Goal: Information Seeking & Learning: Learn about a topic

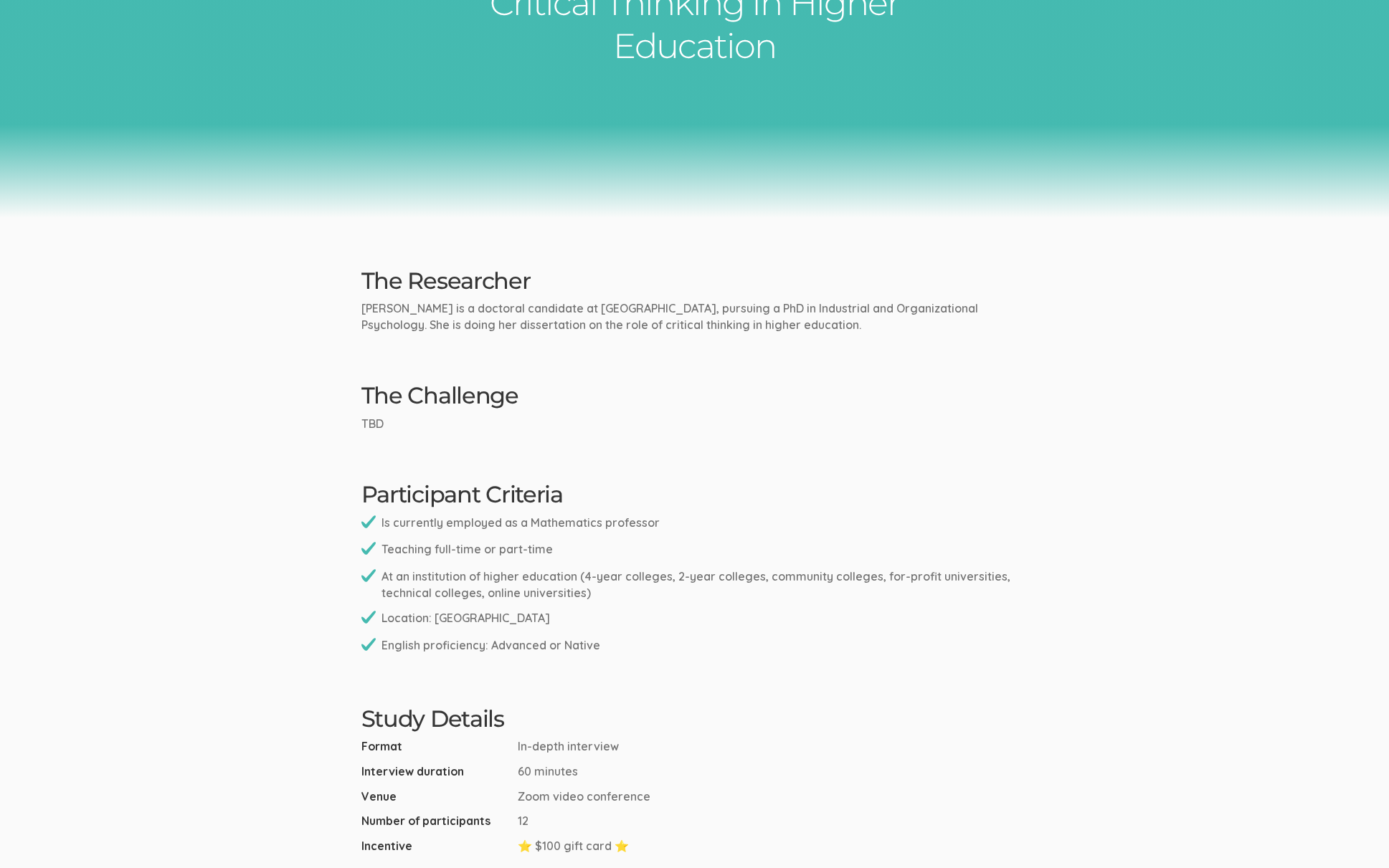
click at [357, 458] on ui-view "Case Study Critical Thinking In Higher Education The Researcher Ingrid is a doc…" at bounding box center [694, 714] width 1389 height 1679
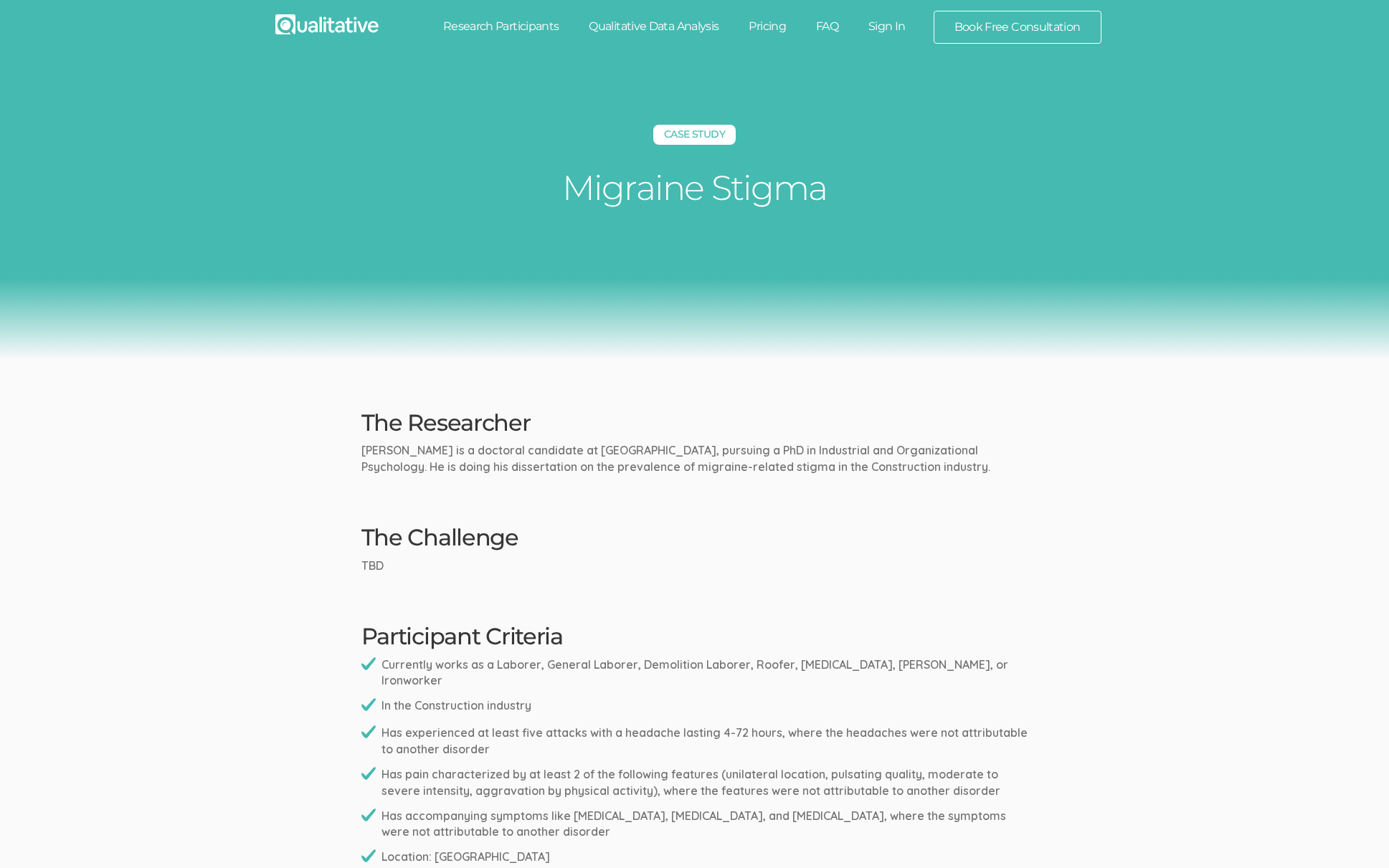
click at [649, 459] on p "Brian is a doctoral candidate at Liberty University, pursuing a PhD in Industri…" at bounding box center [695, 459] width 667 height 33
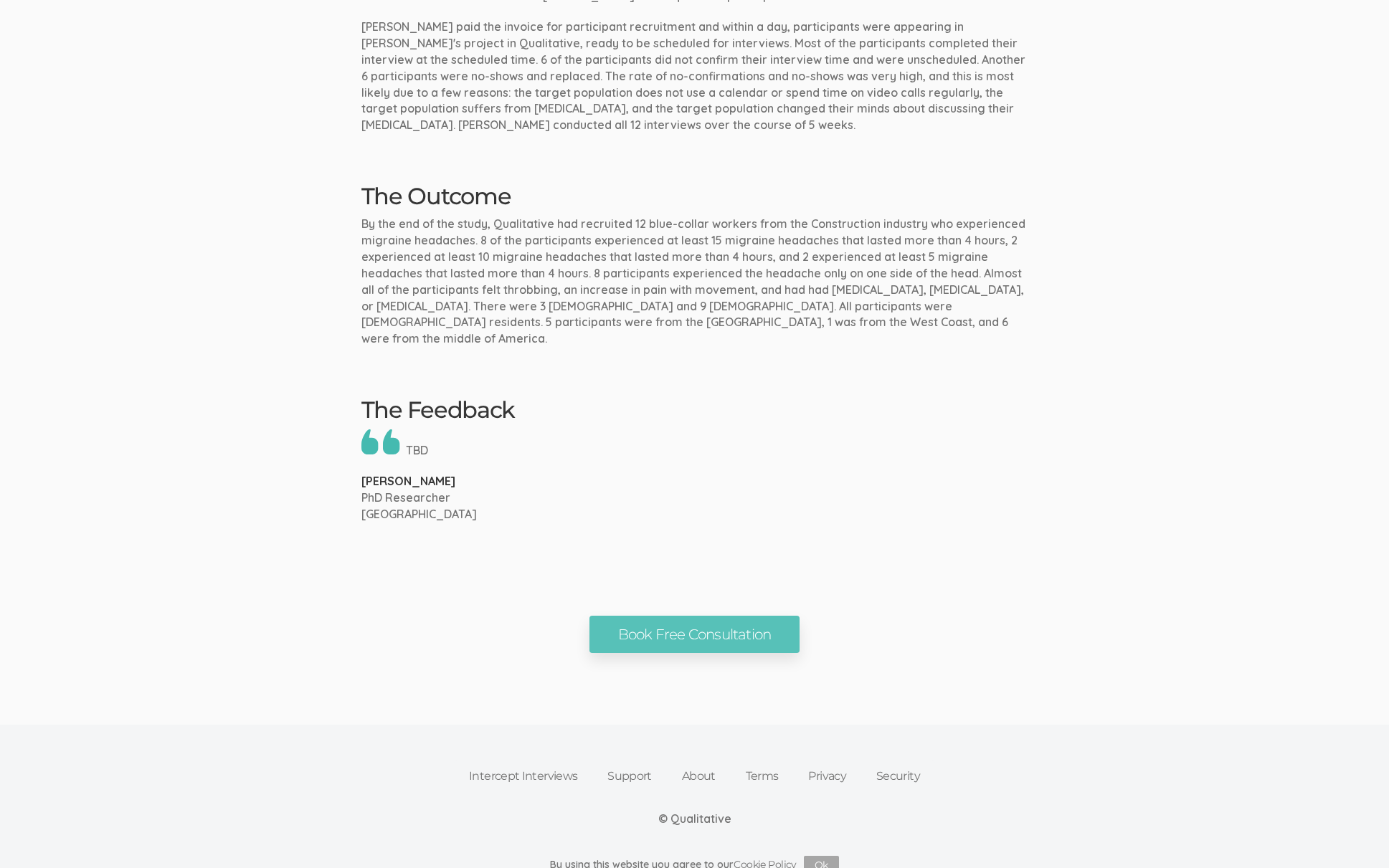
scroll to position [131, 0]
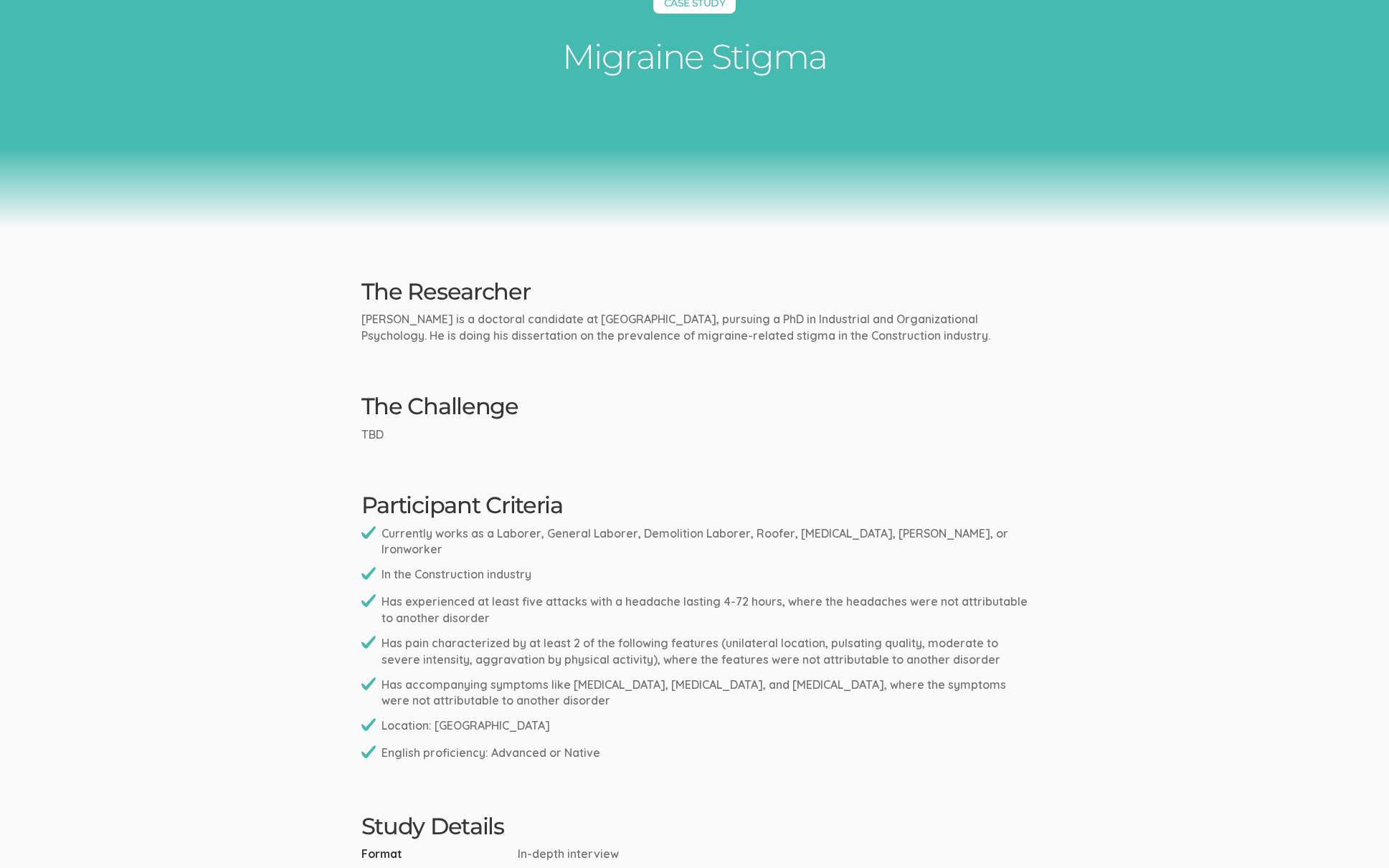
drag, startPoint x: 237, startPoint y: 409, endPoint x: 245, endPoint y: 419, distance: 12.8
click at [237, 410] on ui-view "Case Study Migraine Stigma The Researcher Brian is a doctoral candidate at Libe…" at bounding box center [694, 877] width 1389 height 1896
